Goal: Navigation & Orientation: Find specific page/section

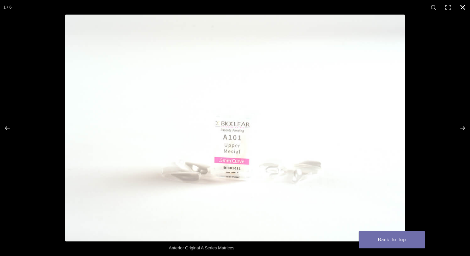
click at [465, 7] on button "Close (Esc)" at bounding box center [462, 7] width 15 height 15
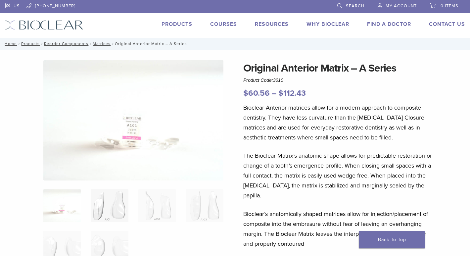
click at [118, 198] on img at bounding box center [109, 205] width 37 height 33
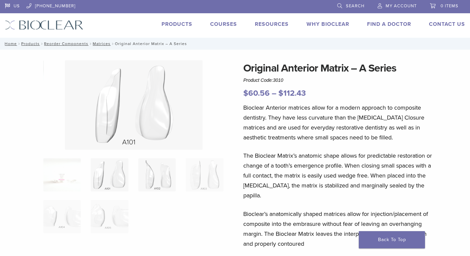
click at [166, 184] on img at bounding box center [156, 174] width 37 height 33
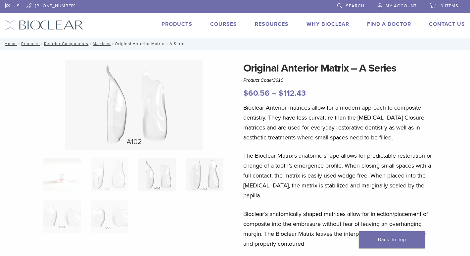
click at [209, 179] on img at bounding box center [204, 174] width 37 height 33
click at [64, 216] on img at bounding box center [61, 216] width 37 height 33
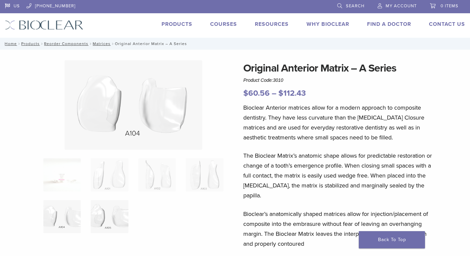
click at [106, 217] on img at bounding box center [109, 216] width 37 height 33
click at [182, 23] on link "Products" at bounding box center [176, 24] width 31 height 7
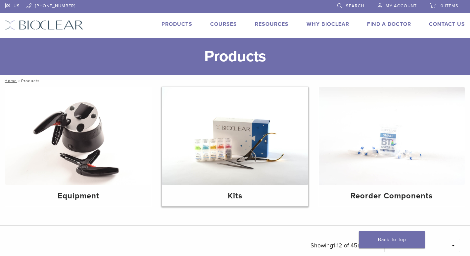
click at [235, 156] on img at bounding box center [235, 136] width 146 height 98
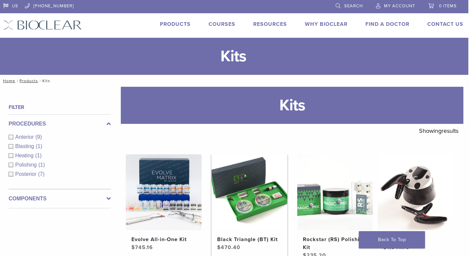
scroll to position [0, 2]
